Goal: Information Seeking & Learning: Learn about a topic

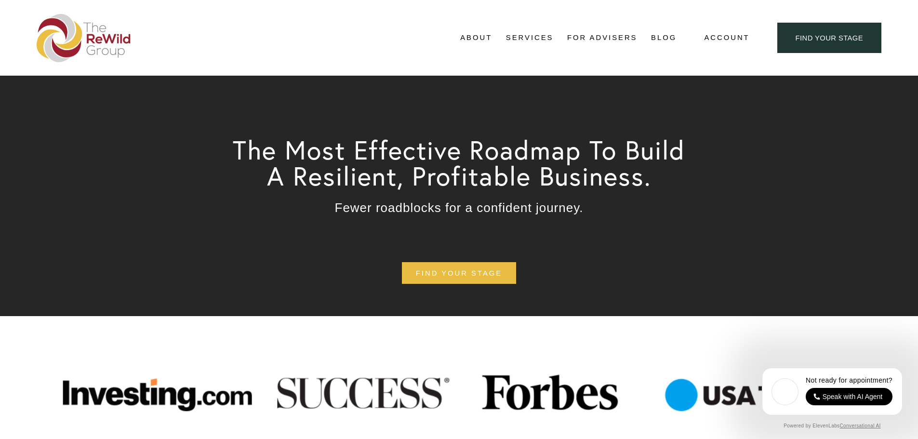
click at [655, 37] on link "Blog" at bounding box center [664, 38] width 26 height 14
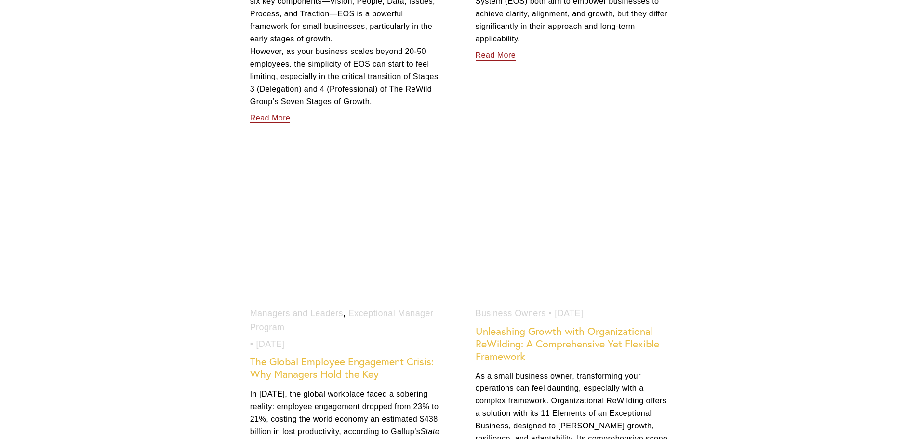
scroll to position [1060, 0]
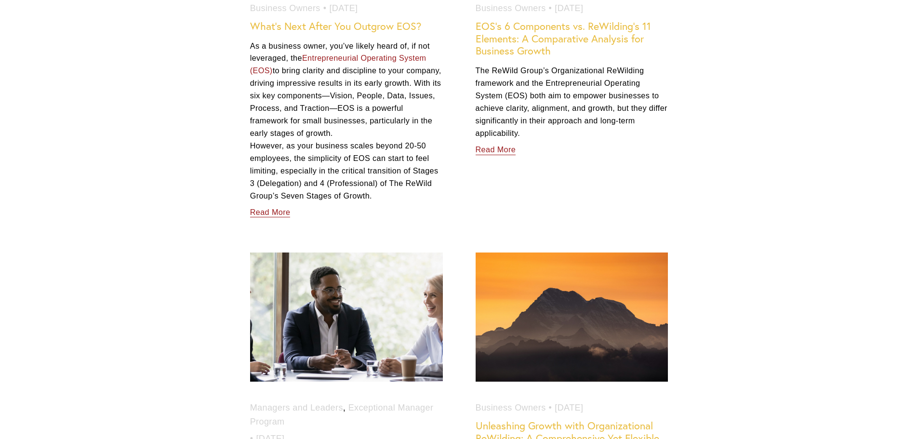
click at [513, 46] on link "EOS’s 6 Components vs. ReWilding’s 11 Elements: A Comparative Analysis for Busi…" at bounding box center [563, 39] width 175 height 38
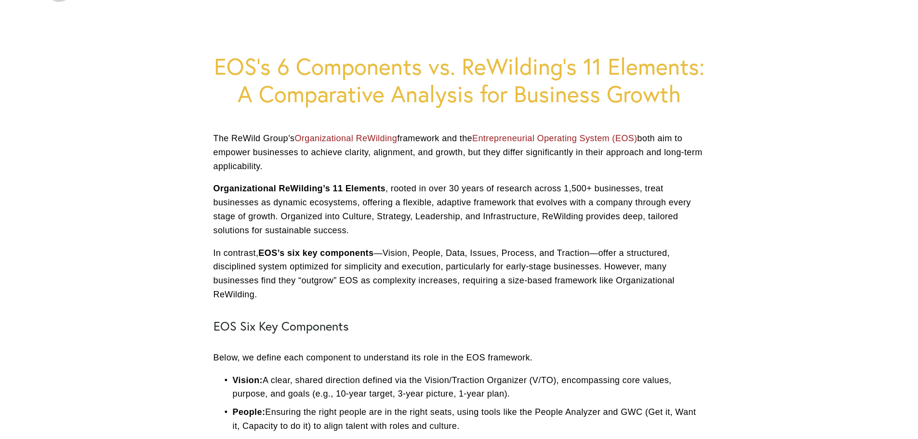
scroll to position [48, 0]
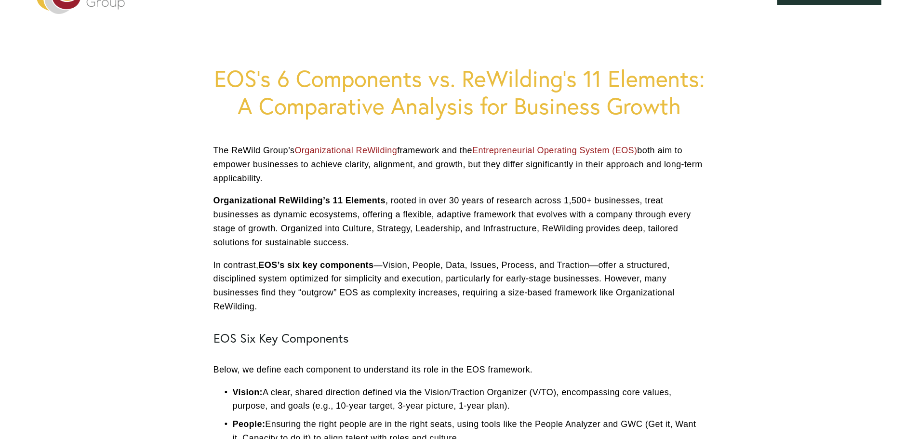
click at [243, 166] on p "The ReWild Group’s Organizational ReWilding framework and the Entrepreneurial O…" at bounding box center [458, 164] width 491 height 41
drag, startPoint x: 272, startPoint y: 179, endPoint x: 201, endPoint y: 155, distance: 74.2
copy p "The ReWild Group’s Organizational ReWilding framework and the Entrepreneurial O…"
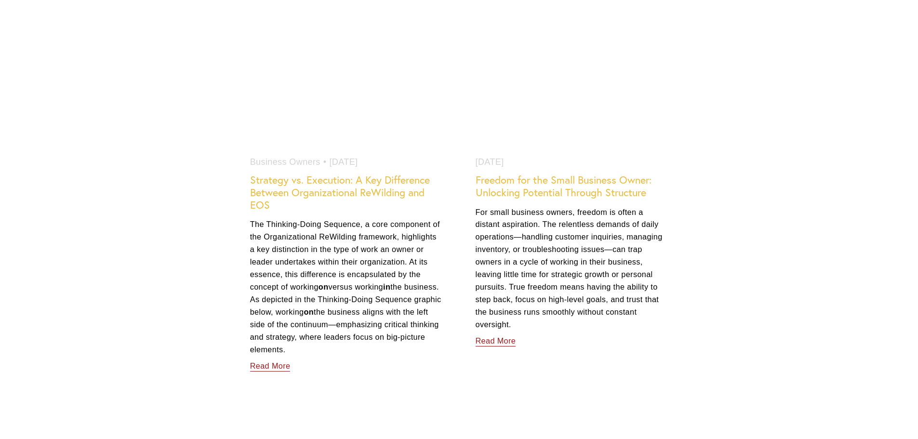
scroll to position [1735, 0]
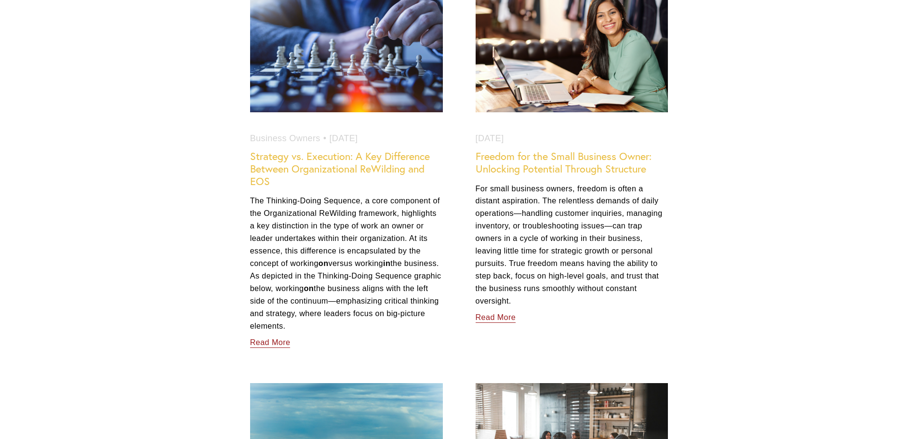
click at [266, 343] on link "Read More" at bounding box center [270, 340] width 40 height 17
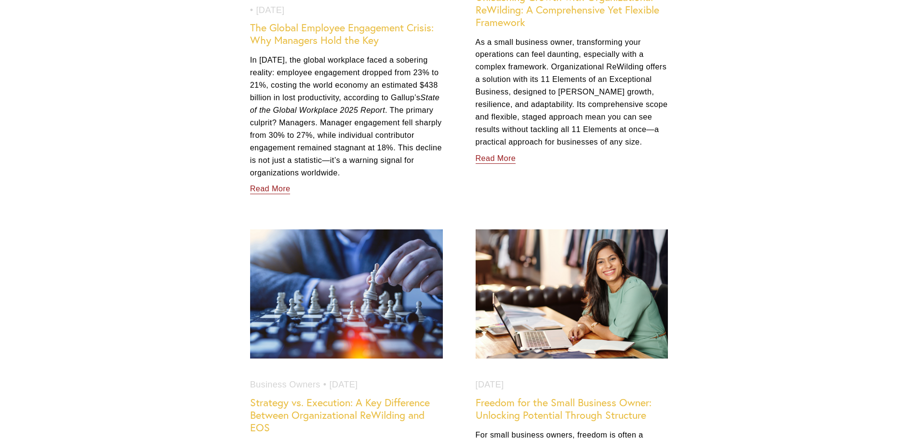
scroll to position [1494, 0]
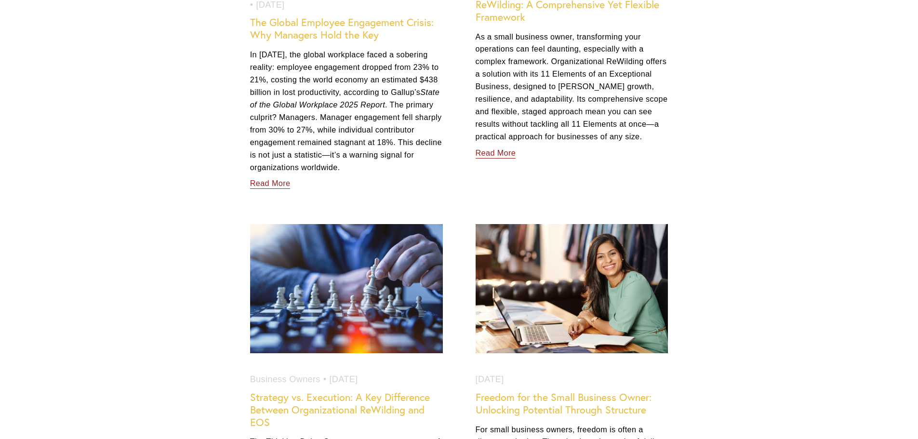
click at [304, 397] on link "Strategy vs. Execution: A Key Difference Between Organizational ReWilding and E…" at bounding box center [340, 410] width 180 height 38
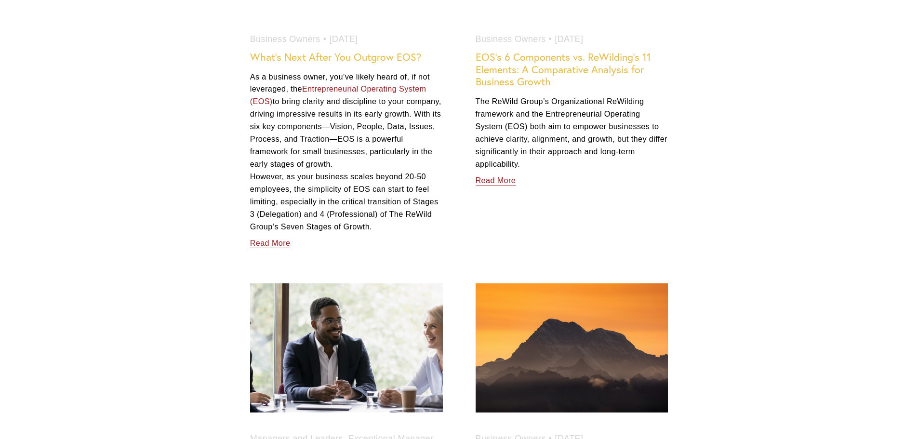
scroll to position [964, 0]
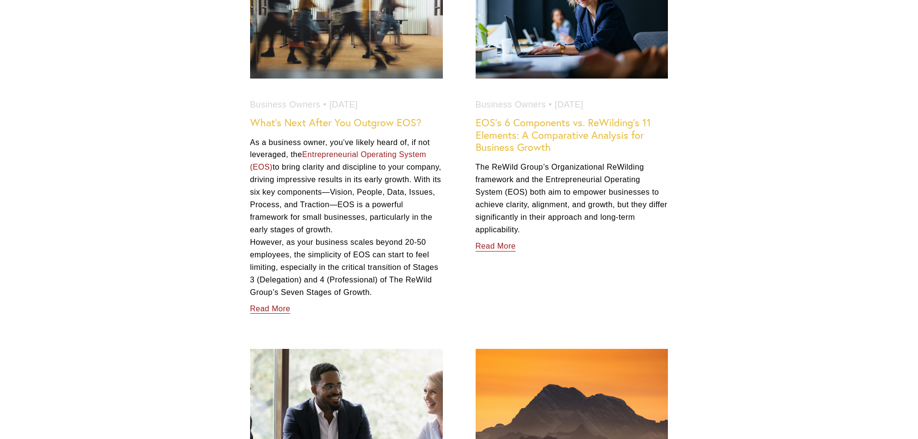
click at [551, 125] on link "EOS’s 6 Components vs. ReWilding’s 11 Elements: A Comparative Analysis for Busi…" at bounding box center [563, 135] width 175 height 38
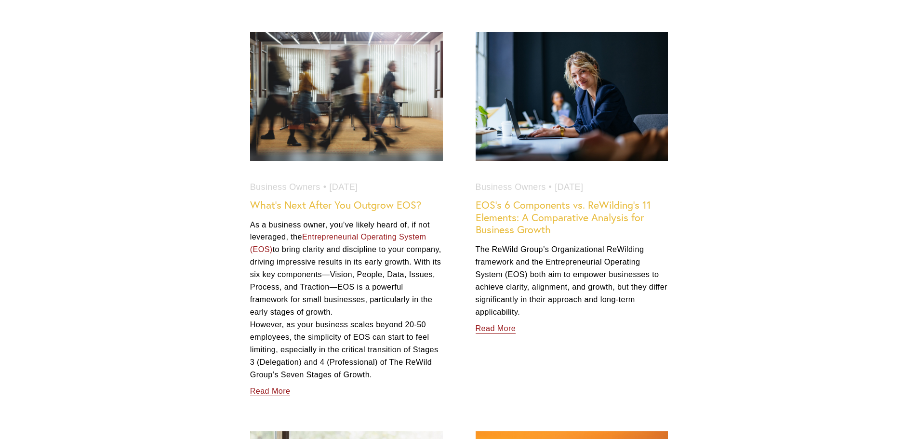
scroll to position [819, 0]
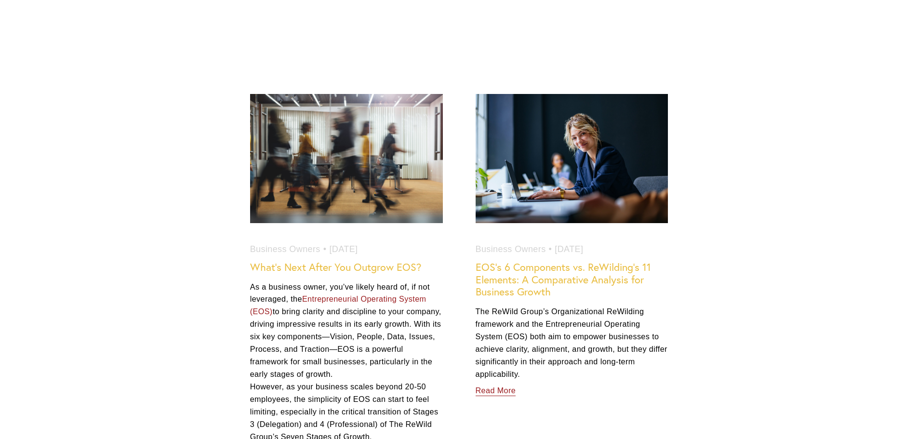
click at [619, 268] on link "EOS’s 6 Components vs. ReWilding’s 11 Elements: A Comparative Analysis for Busi…" at bounding box center [563, 280] width 175 height 38
click at [399, 266] on link "What’s Next After You Outgrow EOS?" at bounding box center [335, 267] width 171 height 13
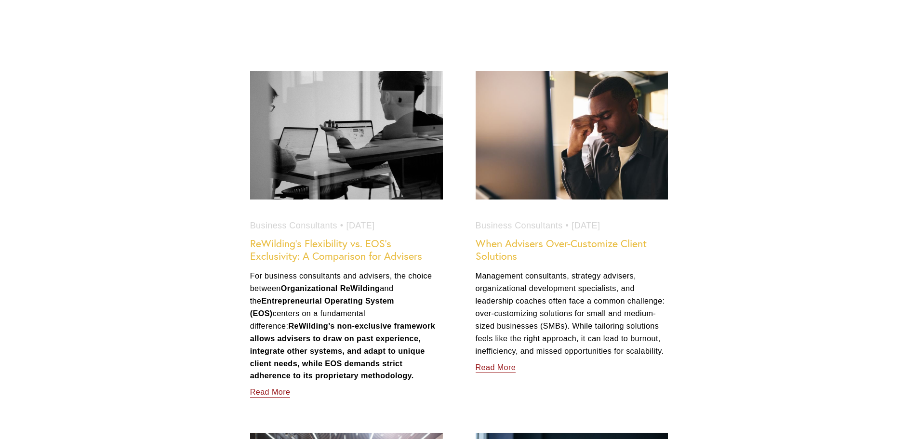
scroll to position [482, 0]
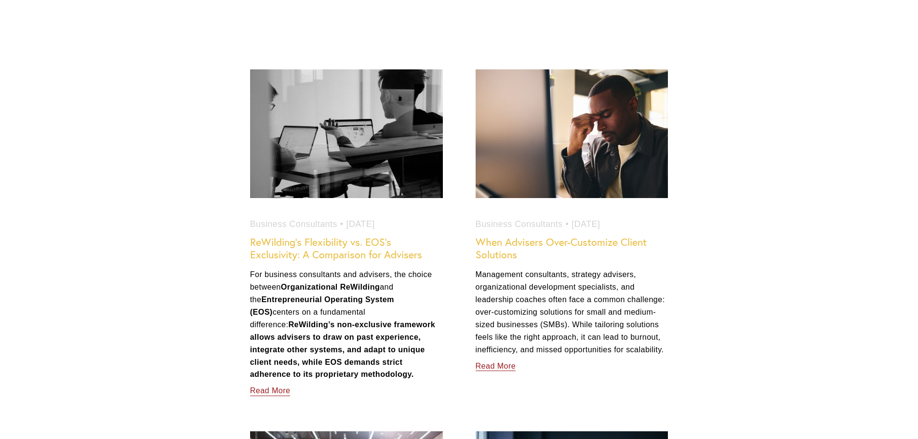
click at [320, 248] on link "ReWilding’s Flexibility vs. EOS’s Exclusivity: A Comparison for Advisers" at bounding box center [336, 248] width 172 height 25
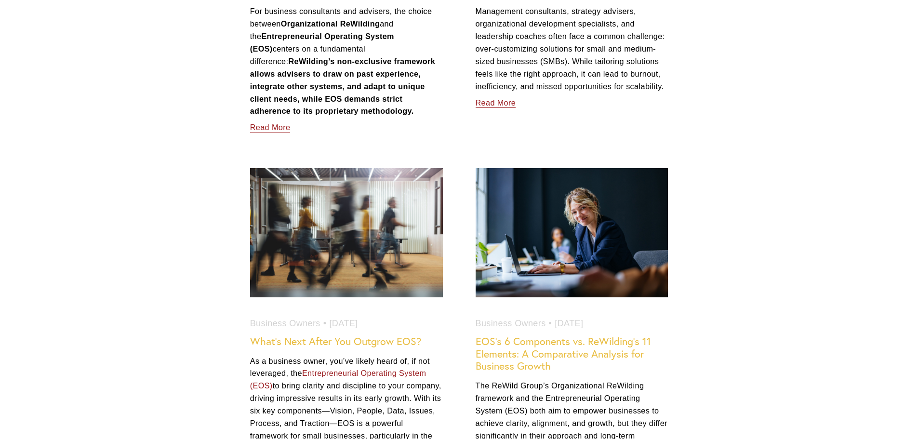
scroll to position [771, 0]
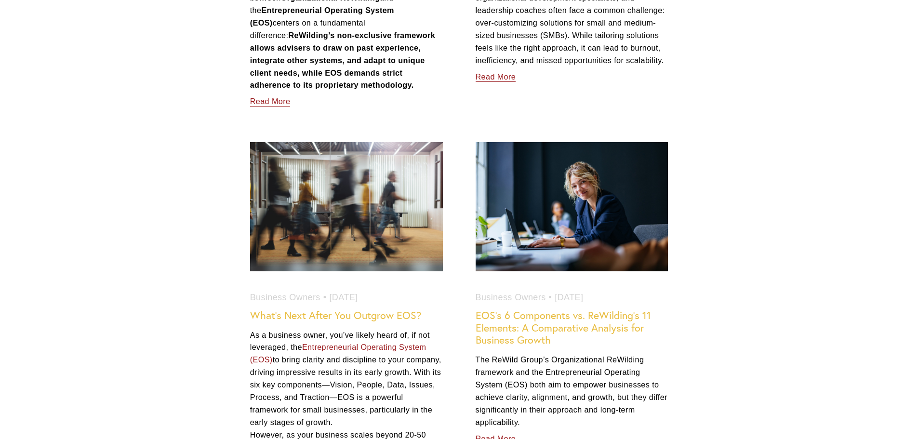
click at [538, 327] on link "EOS’s 6 Components vs. ReWilding’s 11 Elements: A Comparative Analysis for Busi…" at bounding box center [563, 328] width 175 height 38
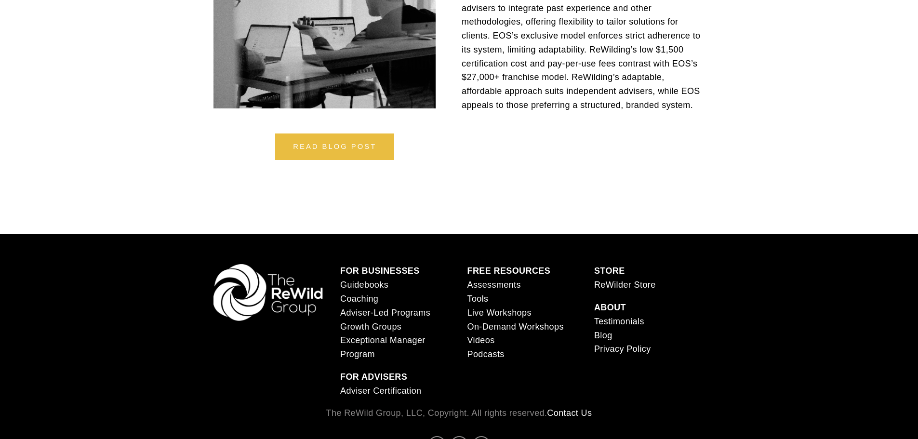
scroll to position [1205, 0]
